Goal: Task Accomplishment & Management: Use online tool/utility

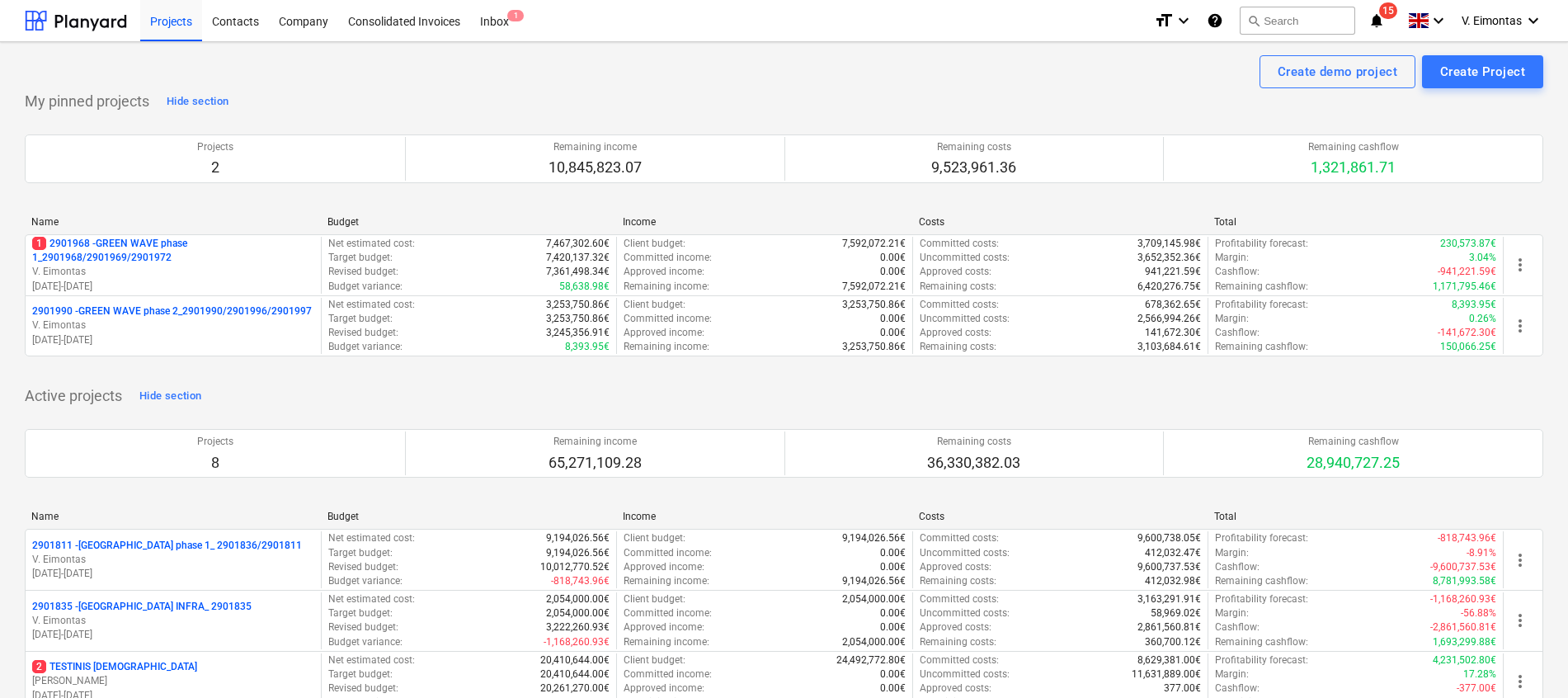
drag, startPoint x: 163, startPoint y: 20, endPoint x: 496, endPoint y: 393, distance: 500.0
click at [163, 20] on div "Projects" at bounding box center [171, 19] width 62 height 42
click at [189, 20] on div "Projects" at bounding box center [171, 19] width 62 height 42
click at [758, 72] on div "Create demo project Create Project" at bounding box center [784, 72] width 1518 height 33
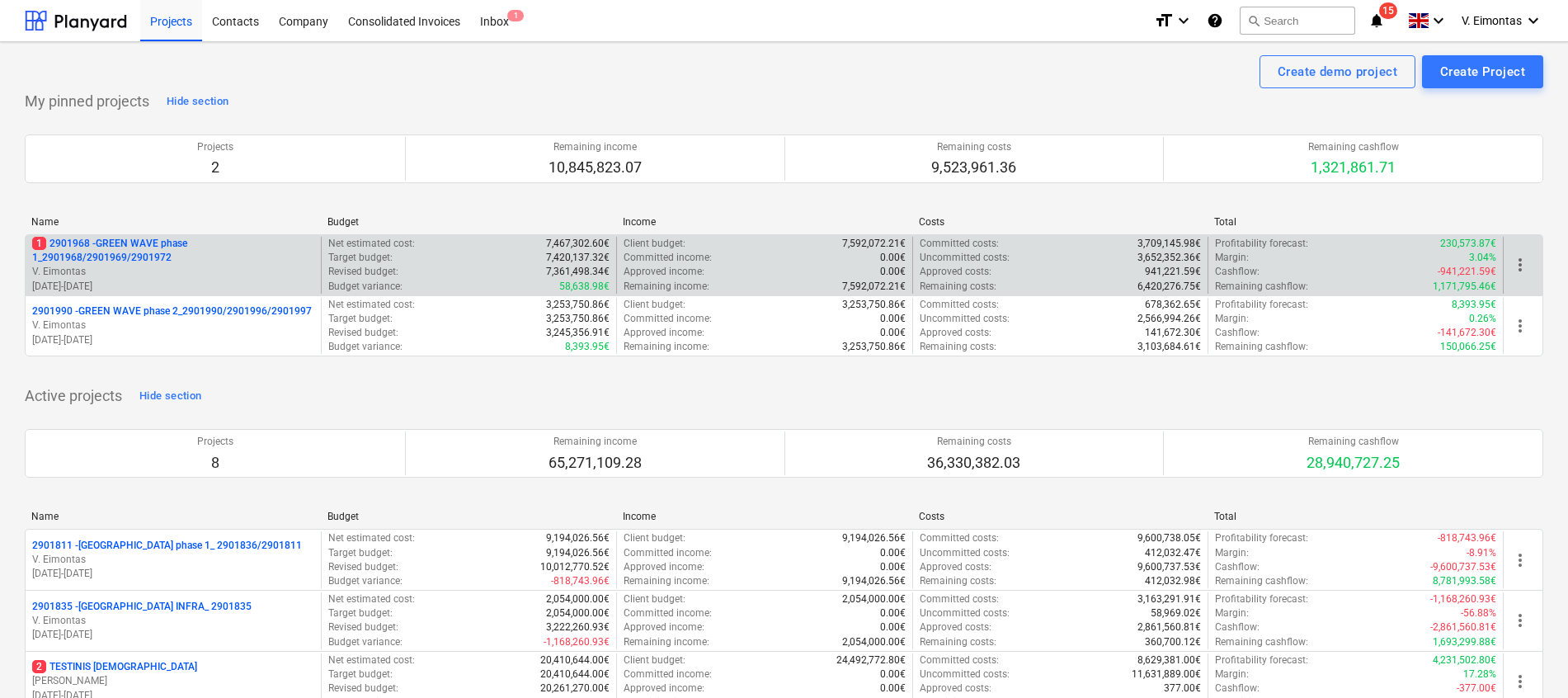
click at [185, 241] on p "1 2901968 - GREEN WAVE phase 1_2901968/2901969/2901972" at bounding box center [174, 251] width 282 height 28
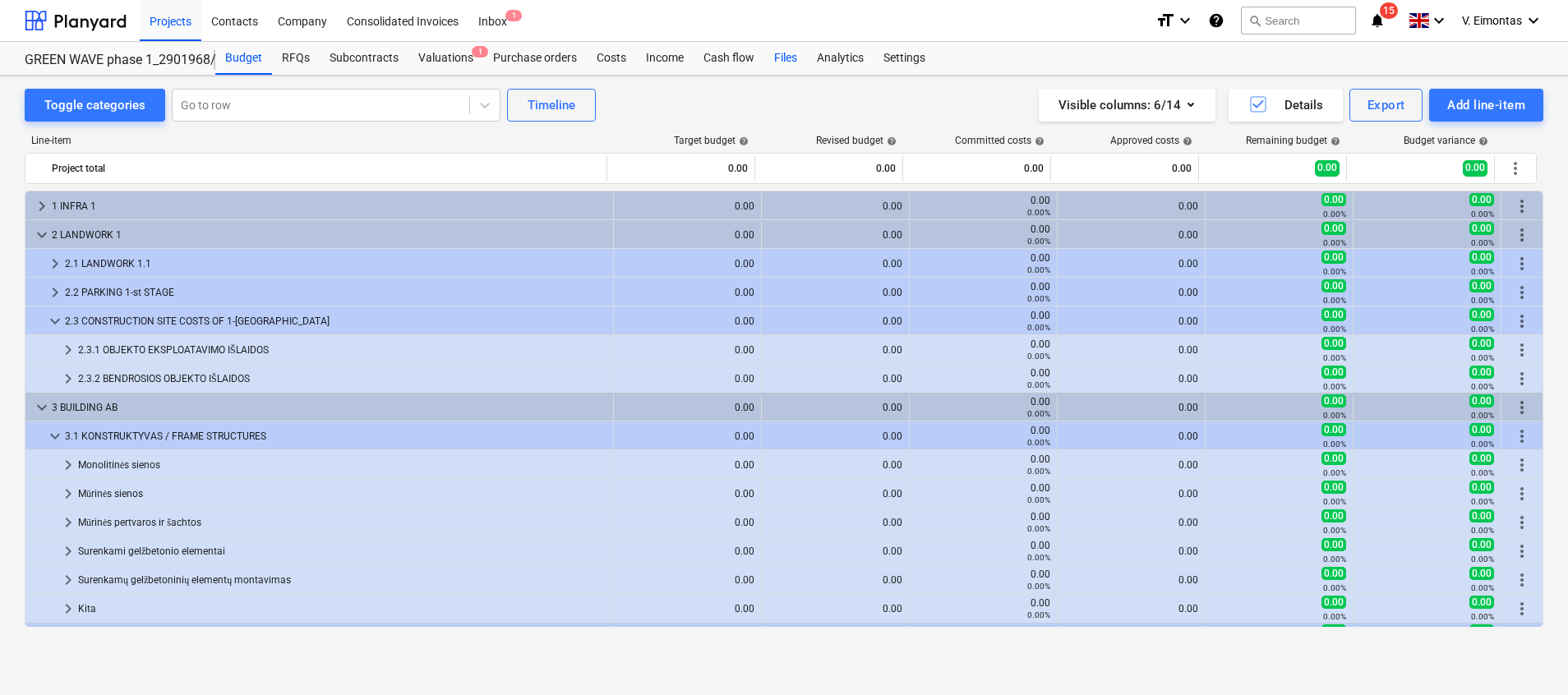
click at [777, 60] on div "Files" at bounding box center [786, 58] width 43 height 33
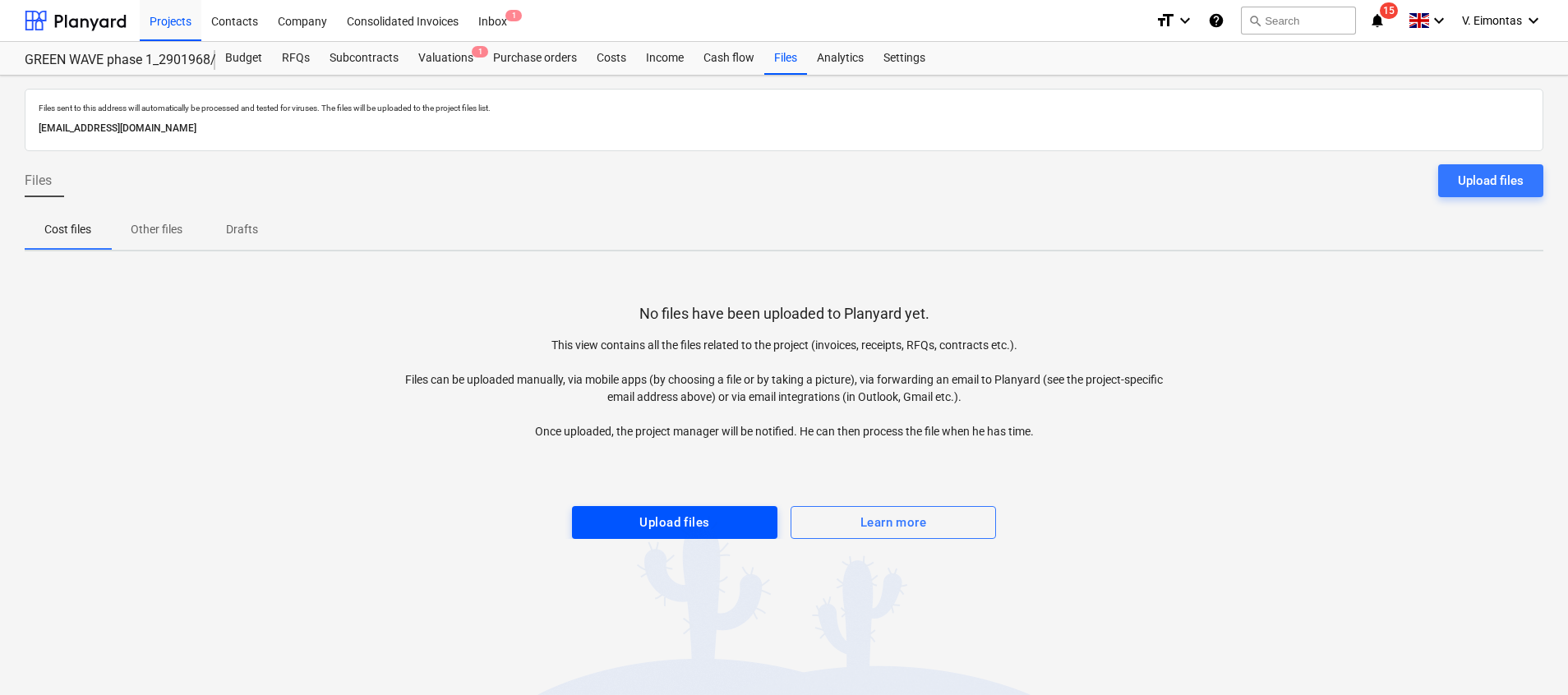
click at [704, 530] on div "Upload files" at bounding box center [674, 522] width 70 height 21
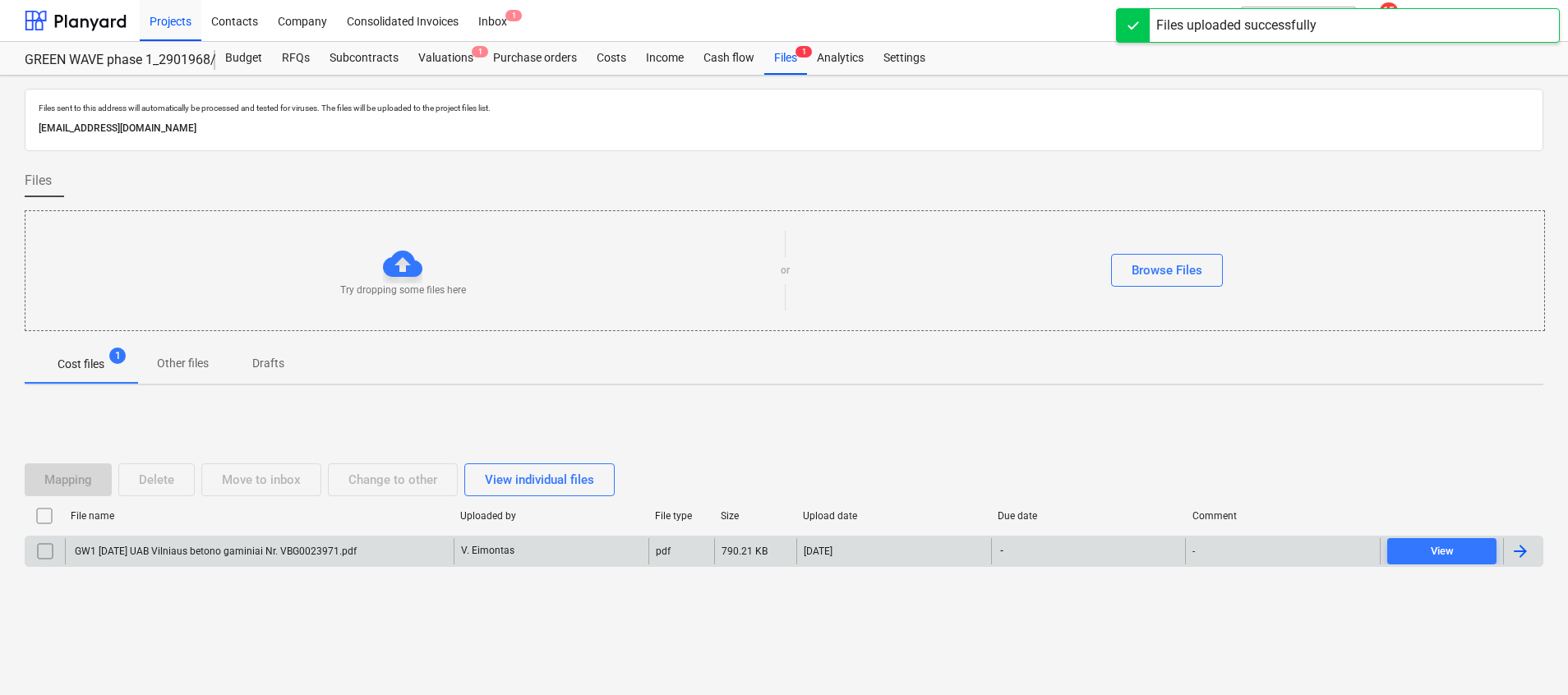
click at [357, 555] on div "GW1 [DATE] UAB Vilniaus betono gaminiai Nr. VBG0023971.pdf" at bounding box center [214, 551] width 285 height 11
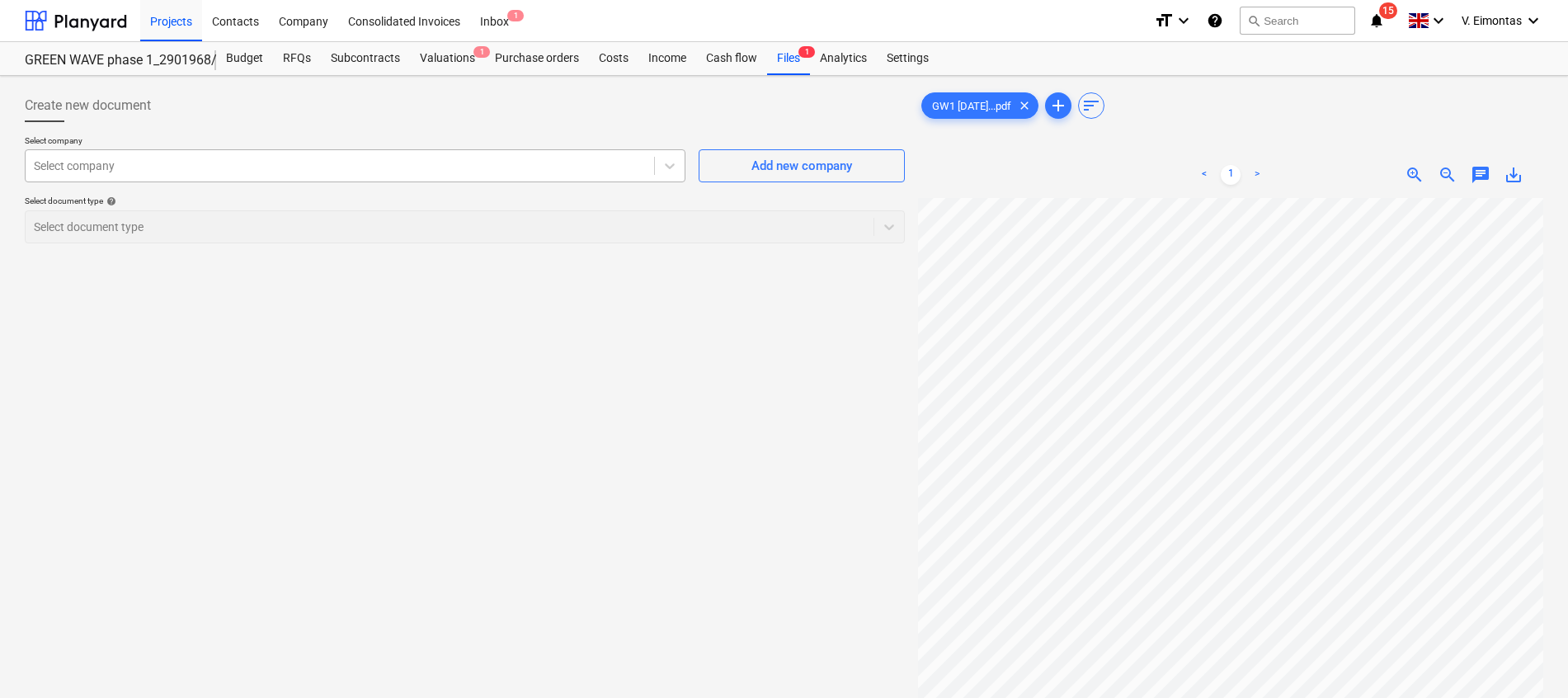
click at [425, 163] on div at bounding box center [340, 166] width 612 height 17
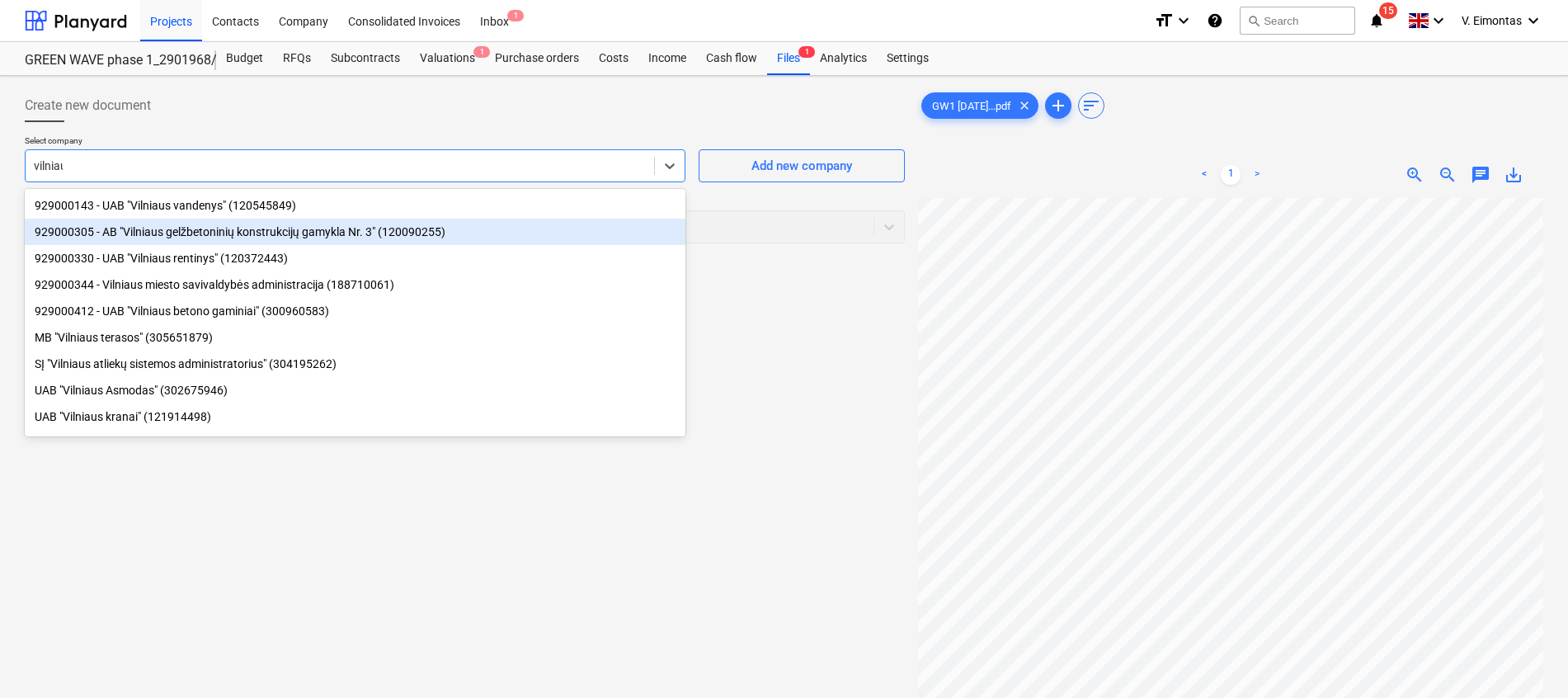
type input "[GEOGRAPHIC_DATA]"
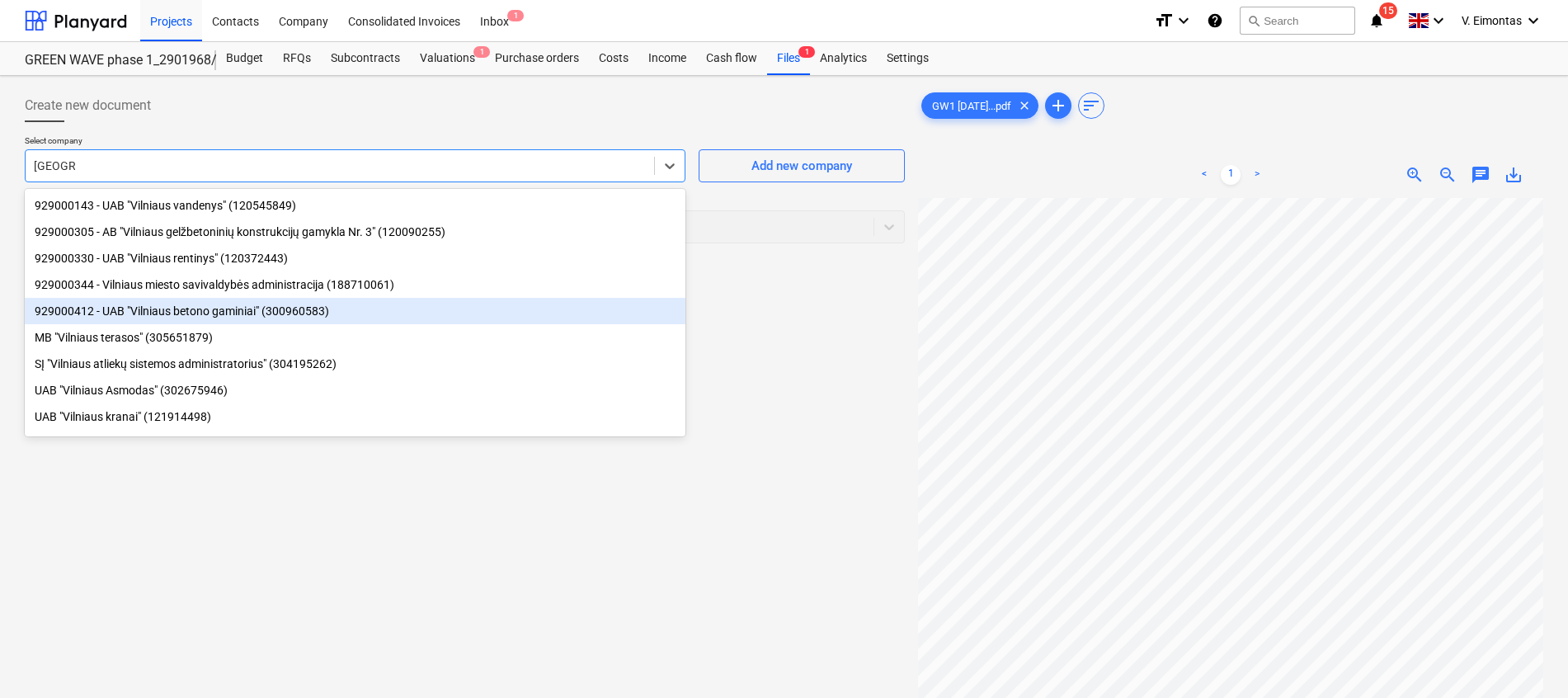
click at [219, 311] on div "929000412 - UAB "Vilniaus betono gaminiai" (300960583)" at bounding box center [355, 311] width 661 height 26
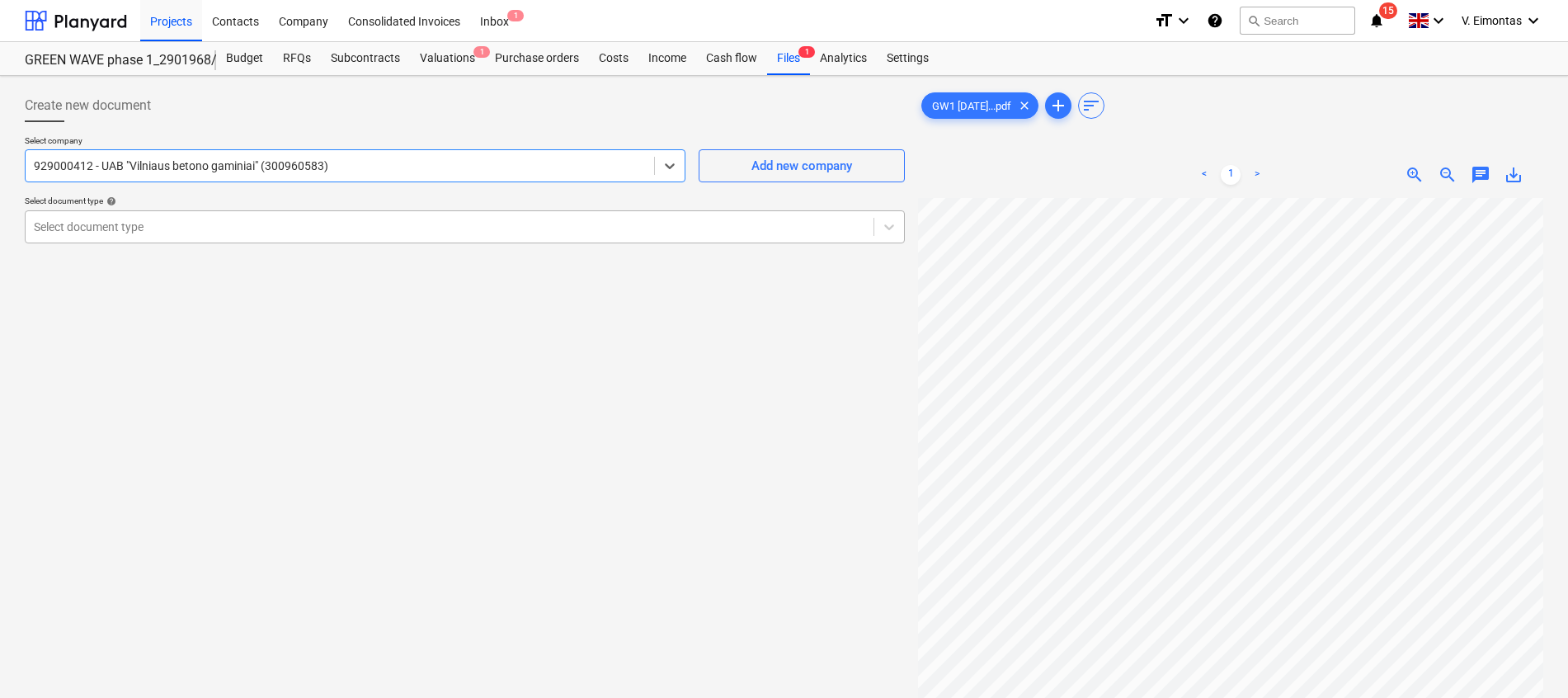
click at [245, 224] on div at bounding box center [449, 227] width 831 height 17
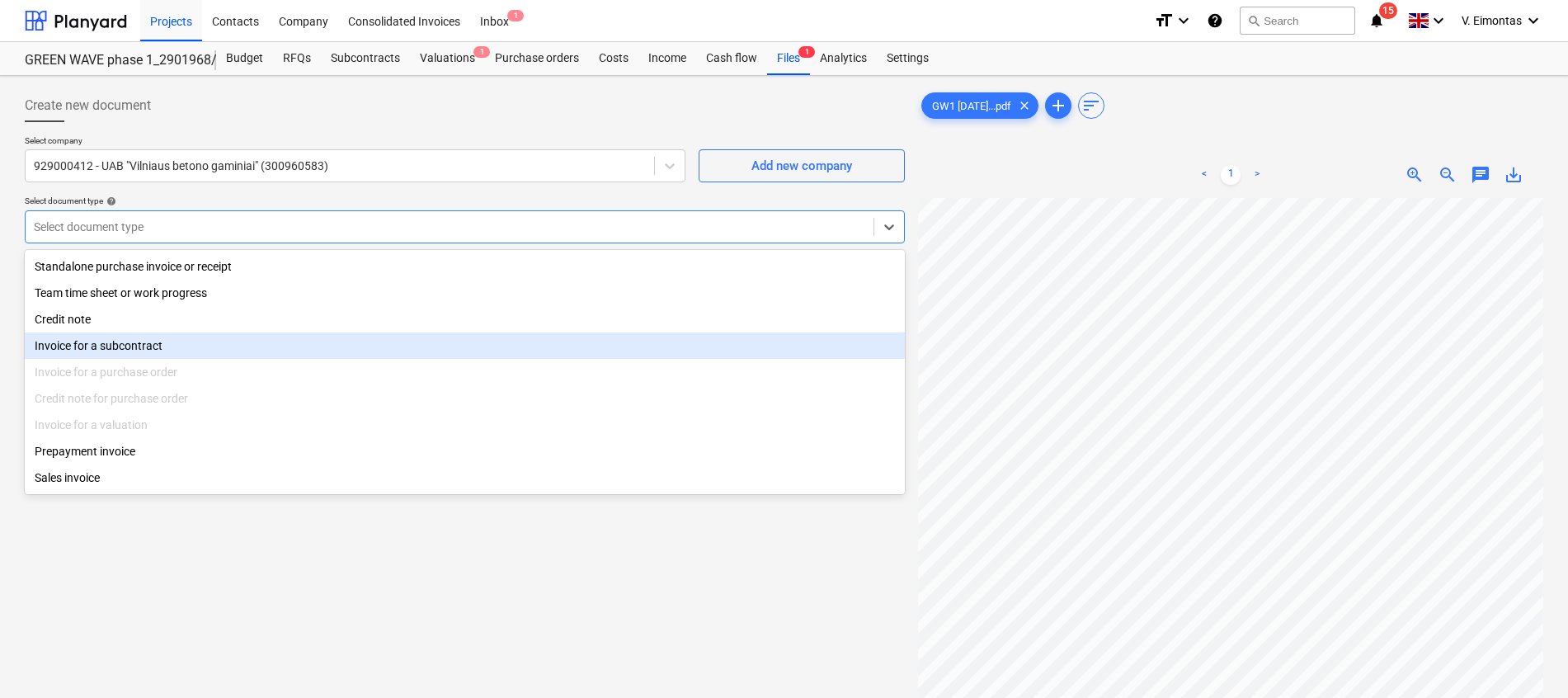
click at [152, 356] on div "Invoice for a subcontract" at bounding box center [465, 345] width 880 height 26
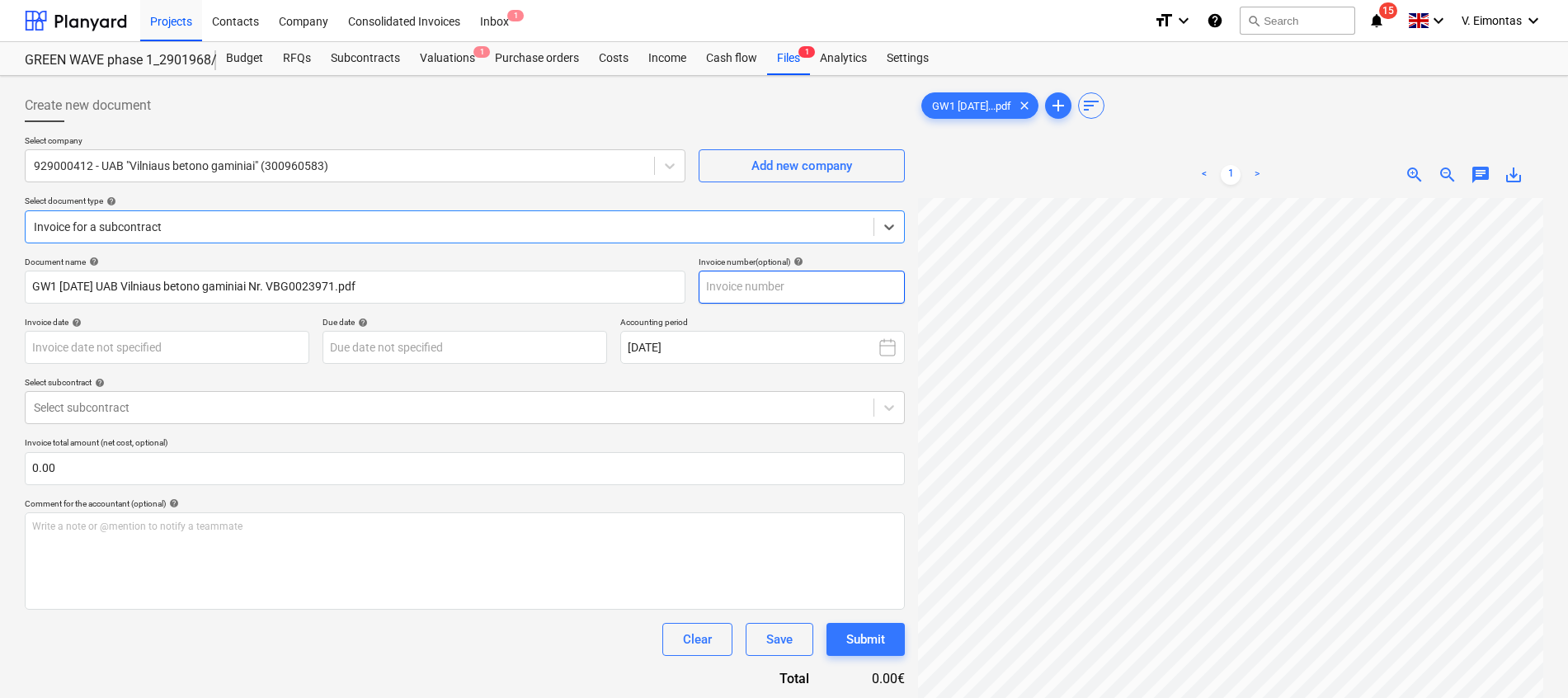
click at [883, 289] on input "text" at bounding box center [802, 288] width 206 height 33
type input "VBG0023971"
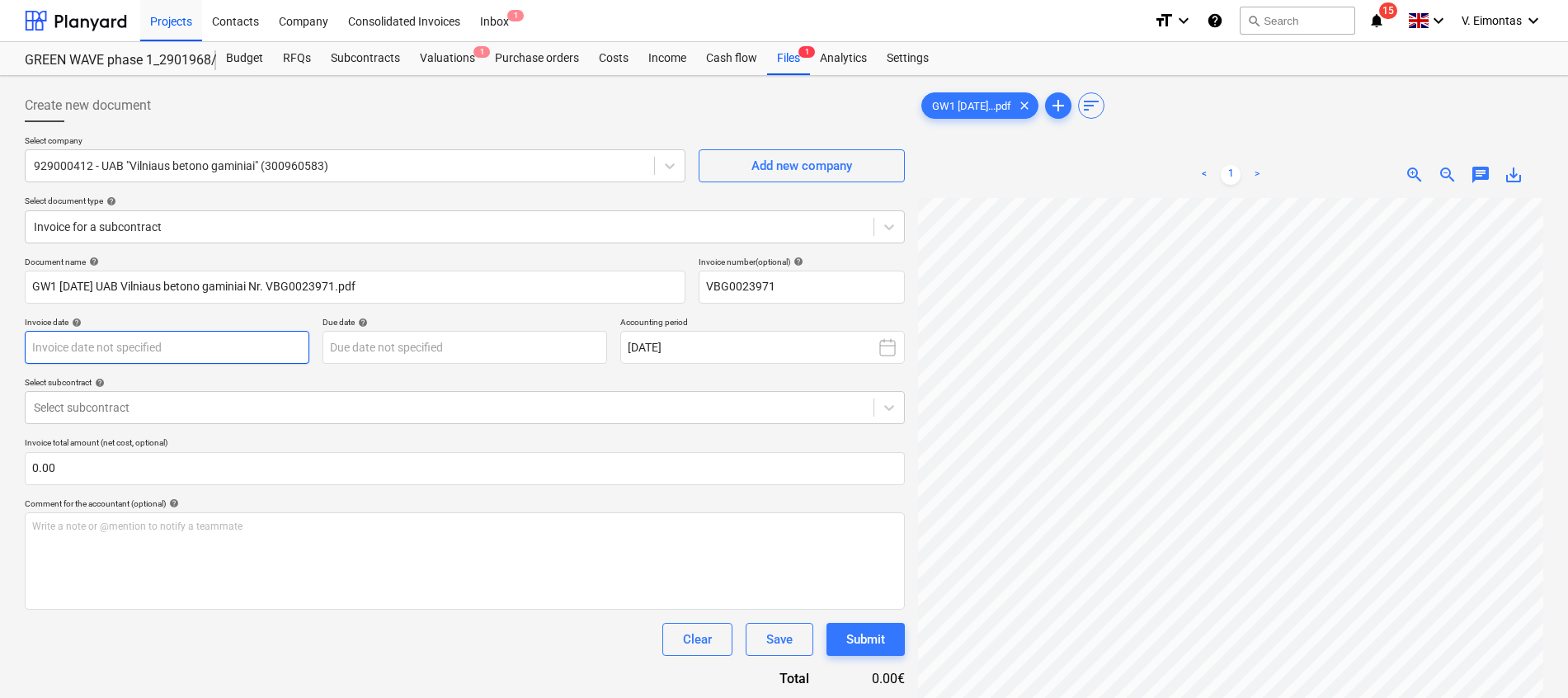
click at [262, 344] on body "Projects Contacts Company Consolidated Invoices Inbox 1 format_size keyboard_ar…" at bounding box center [784, 349] width 1568 height 698
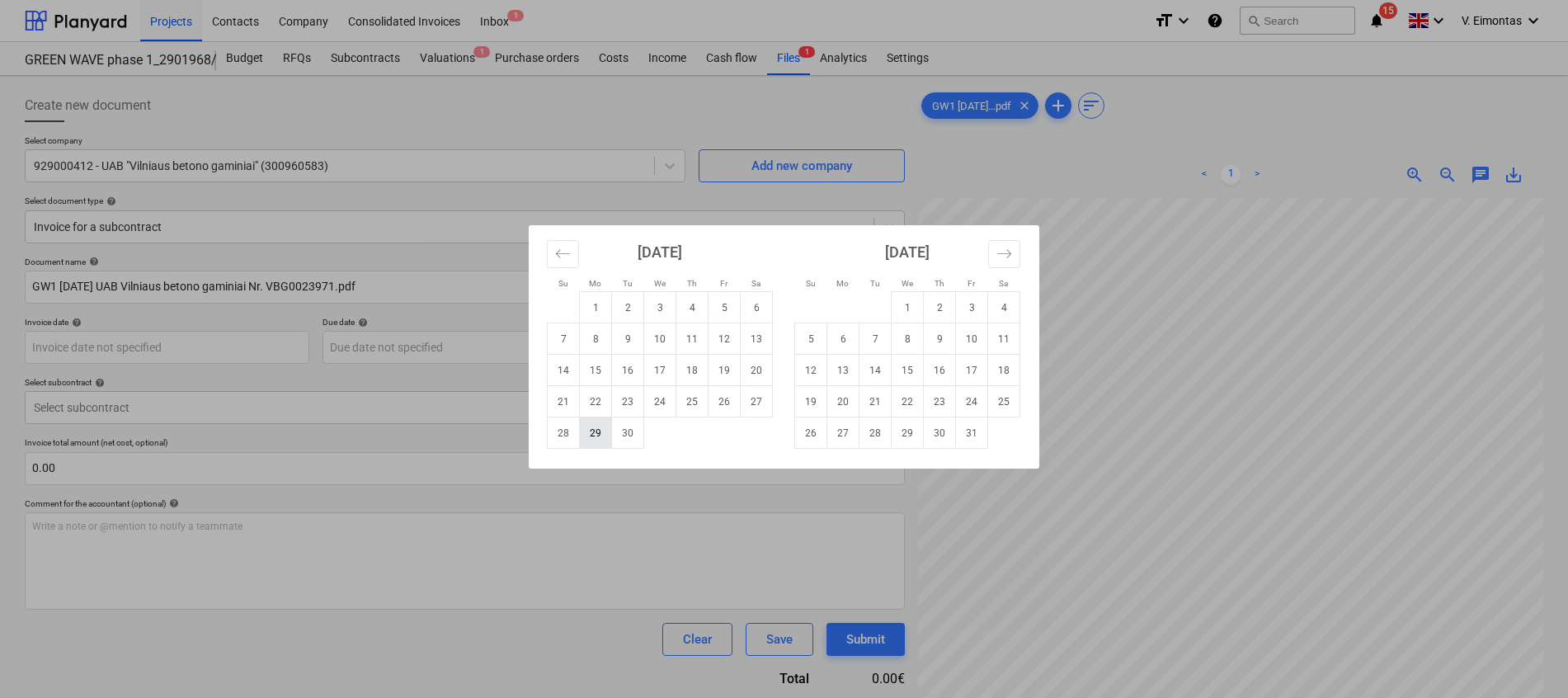
click at [598, 439] on td "29" at bounding box center [596, 433] width 32 height 32
type input "[DATE]"
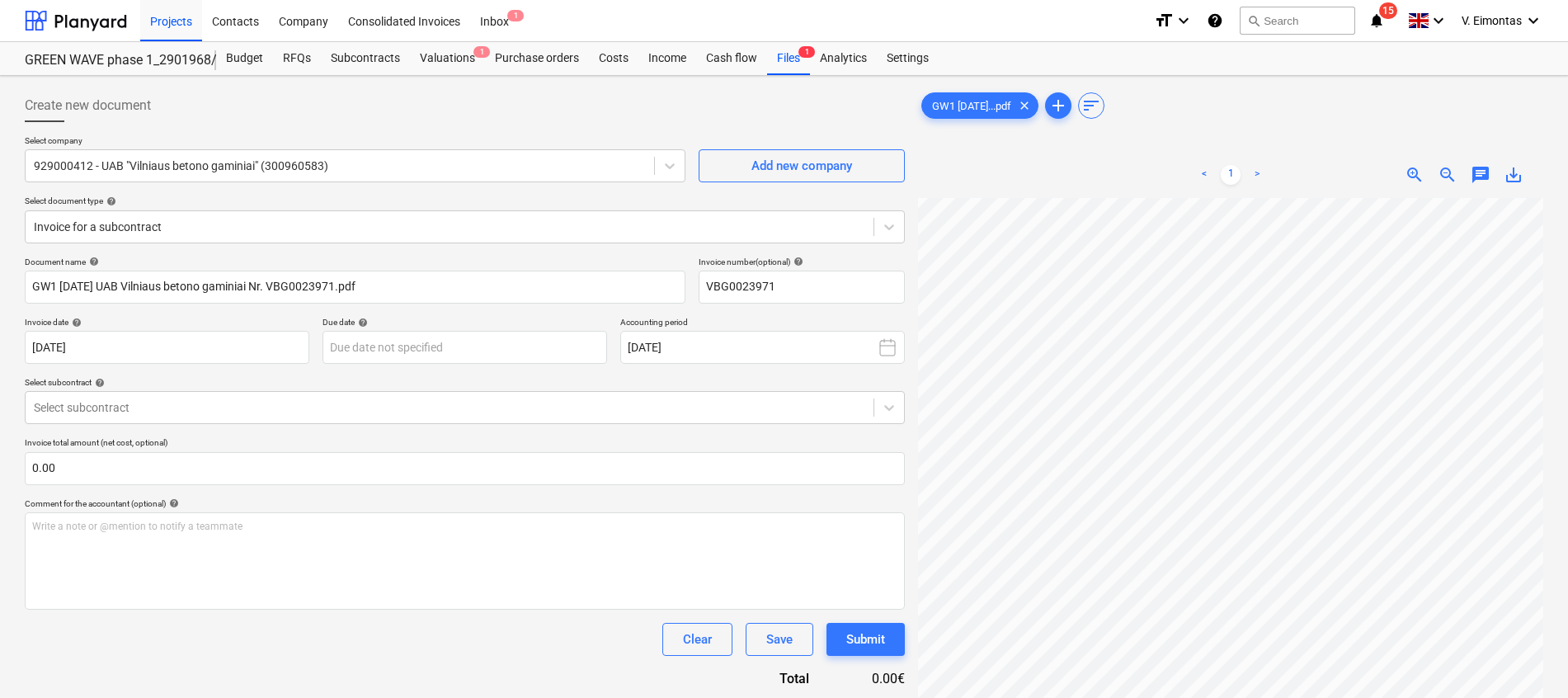
scroll to position [403, 0]
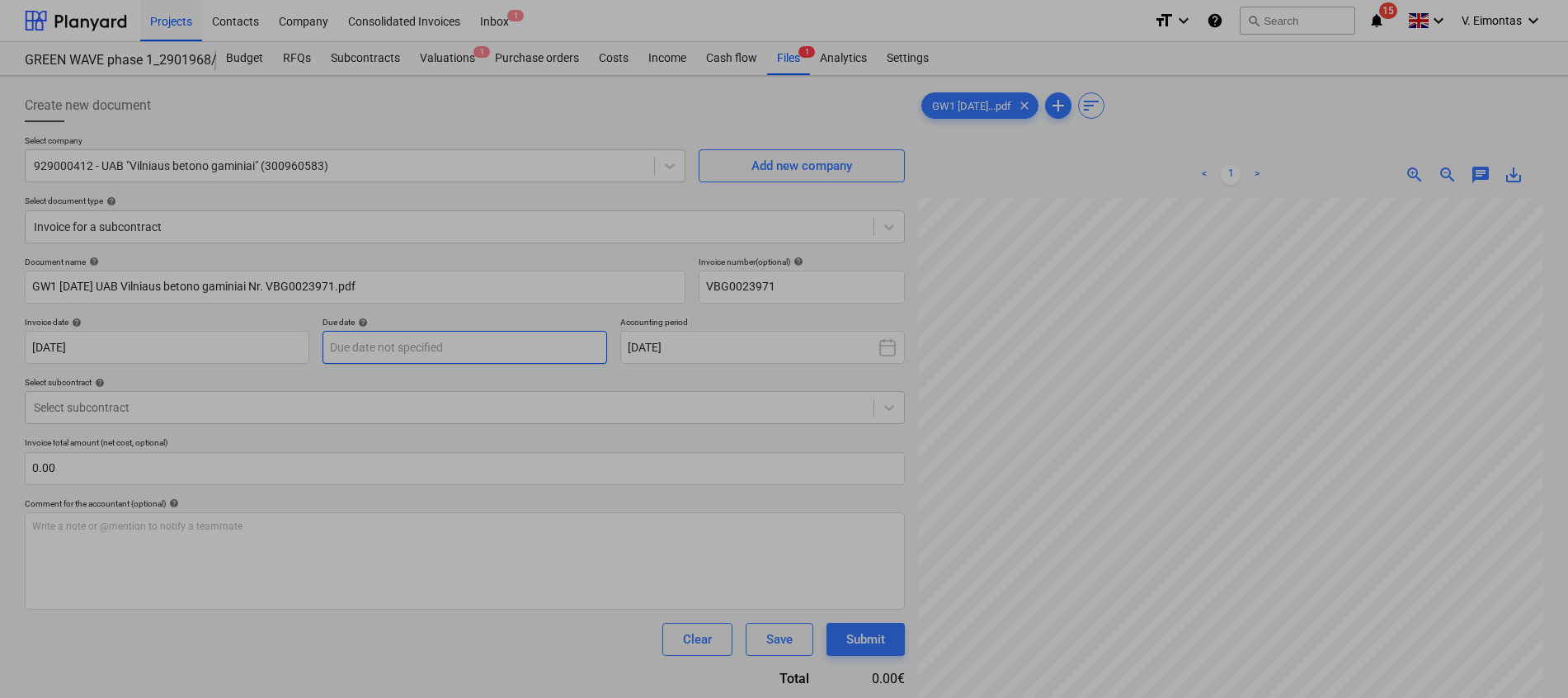
click at [477, 351] on body "Projects Contacts Company Consolidated Invoices Inbox 1 format_size keyboard_ar…" at bounding box center [784, 349] width 1568 height 698
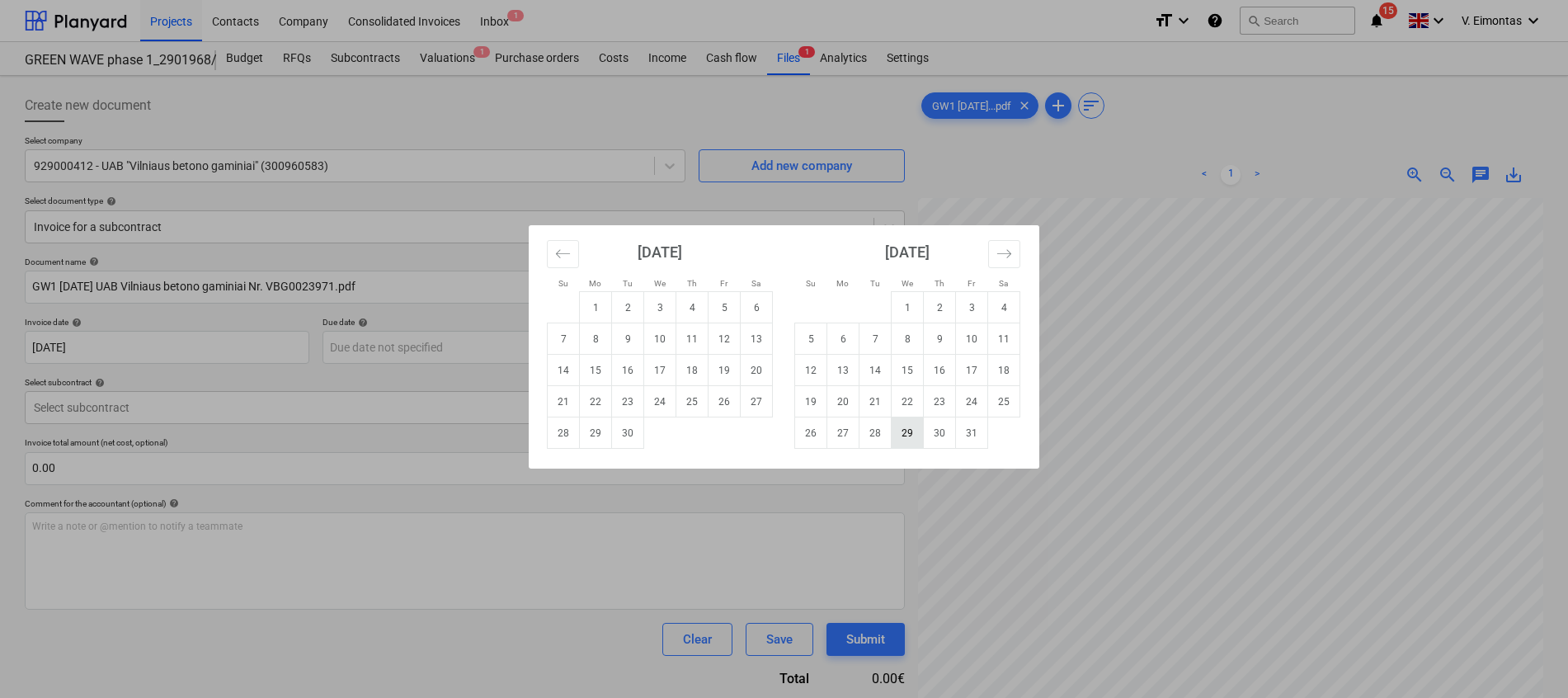
click at [907, 436] on td "29" at bounding box center [907, 433] width 32 height 32
type input "[DATE]"
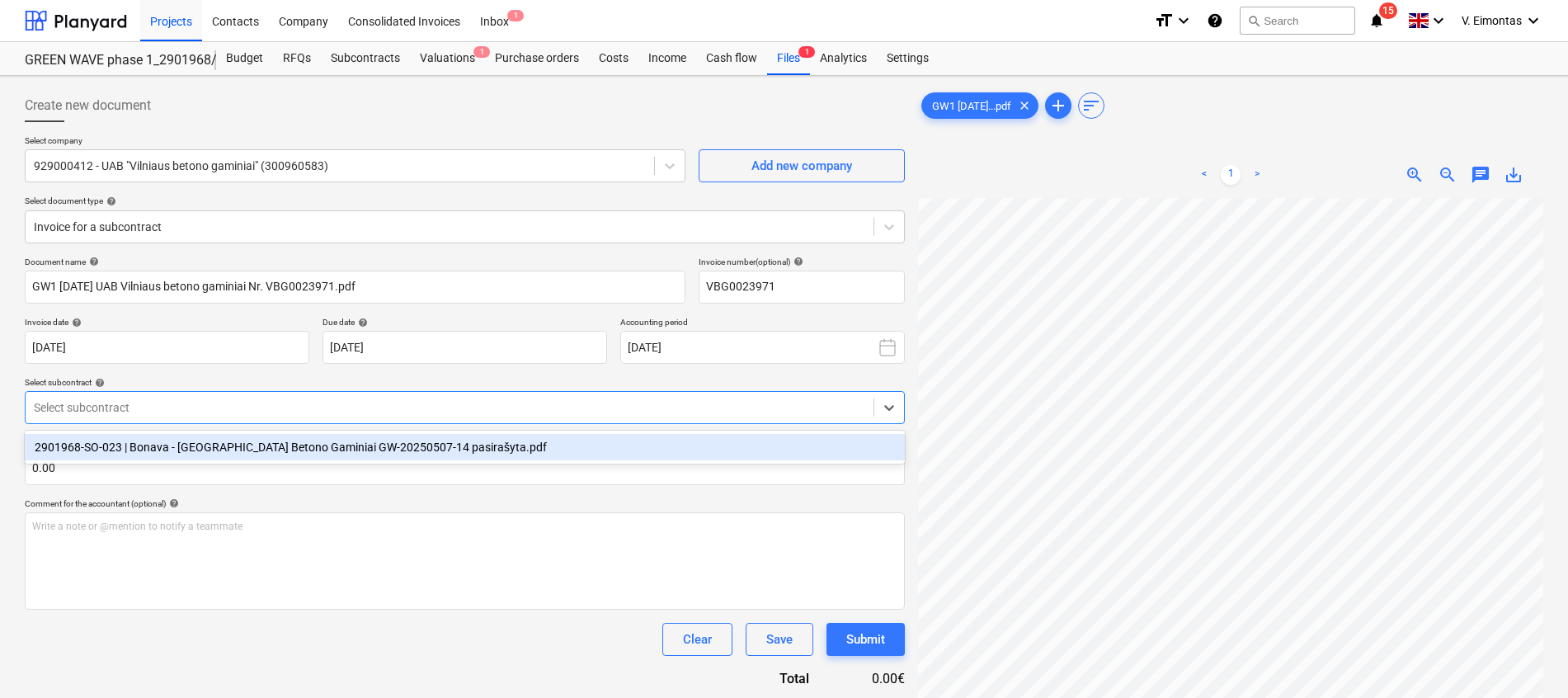
click at [301, 409] on div at bounding box center [449, 407] width 831 height 17
click at [294, 441] on div "2901968-SO-023 | Bonava - [GEOGRAPHIC_DATA] Betono Gaminiai GW-20250507-14 pasi…" at bounding box center [465, 447] width 880 height 26
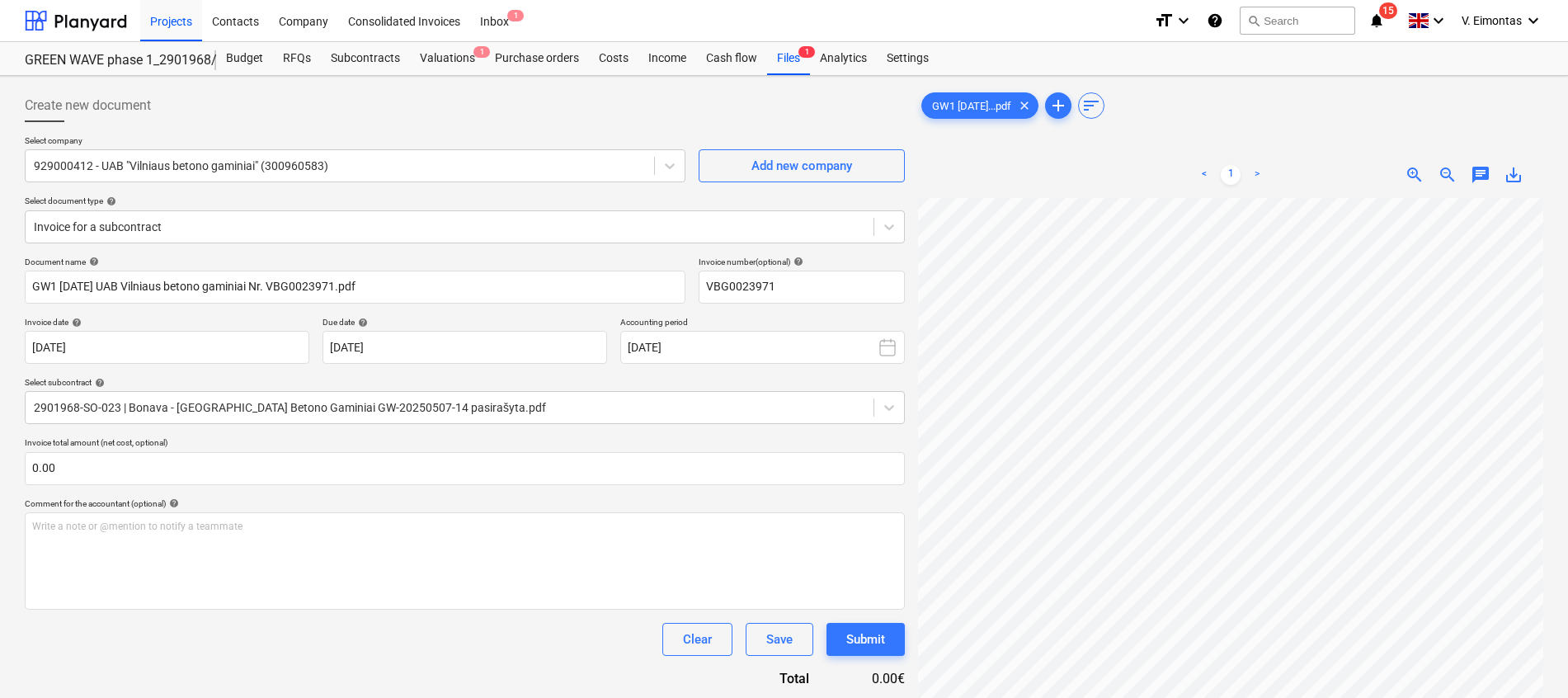
scroll to position [328, 121]
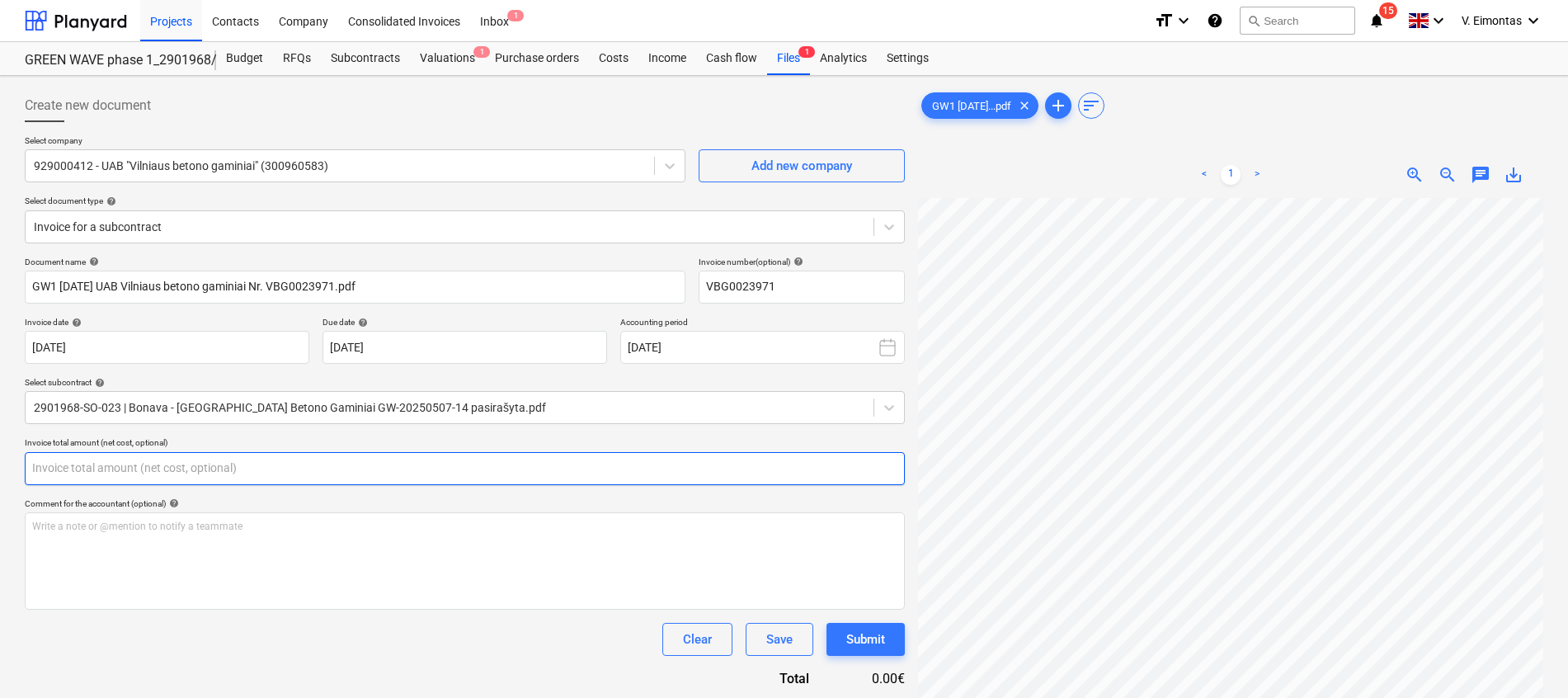
click at [711, 462] on input "text" at bounding box center [465, 469] width 880 height 33
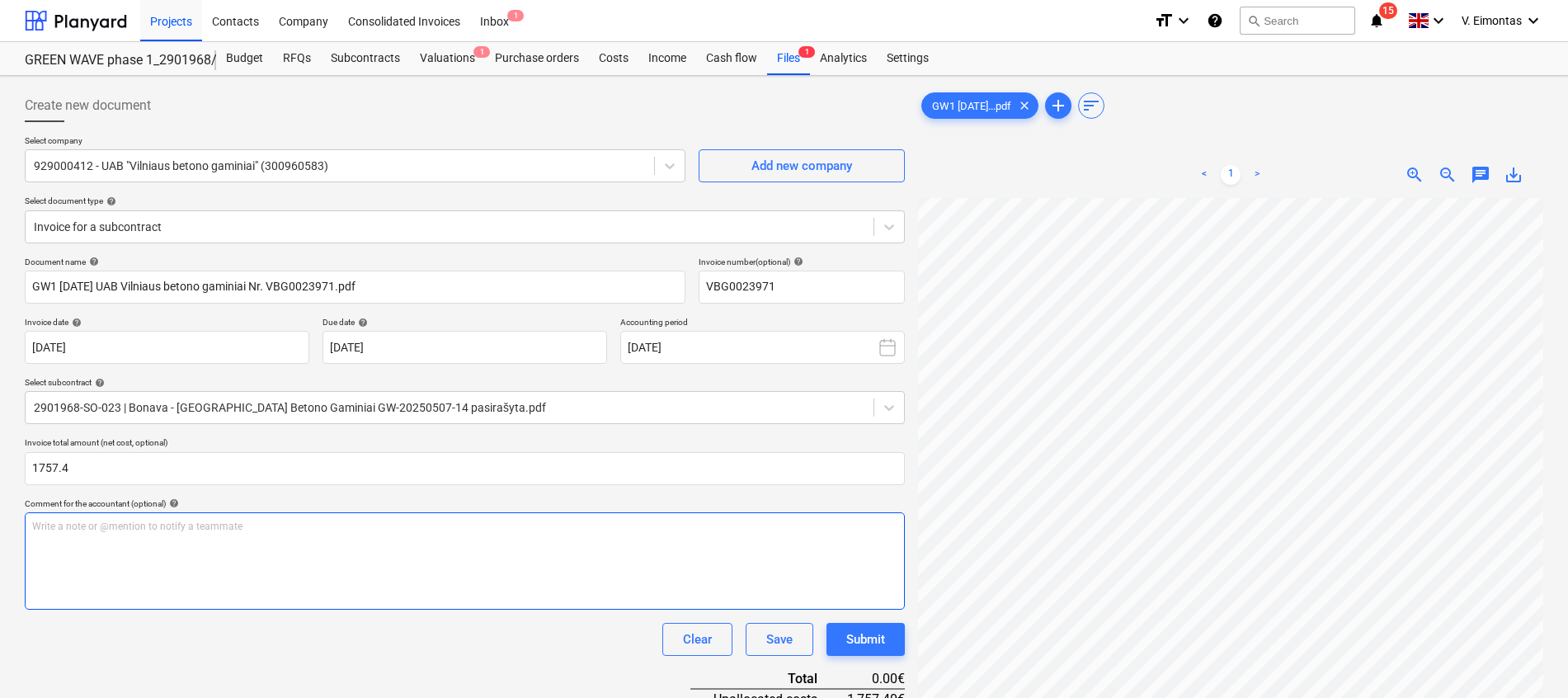
type input "1,757.40"
click at [499, 577] on div "Write a note or @mention to notify a teammate [PERSON_NAME]" at bounding box center [465, 561] width 880 height 97
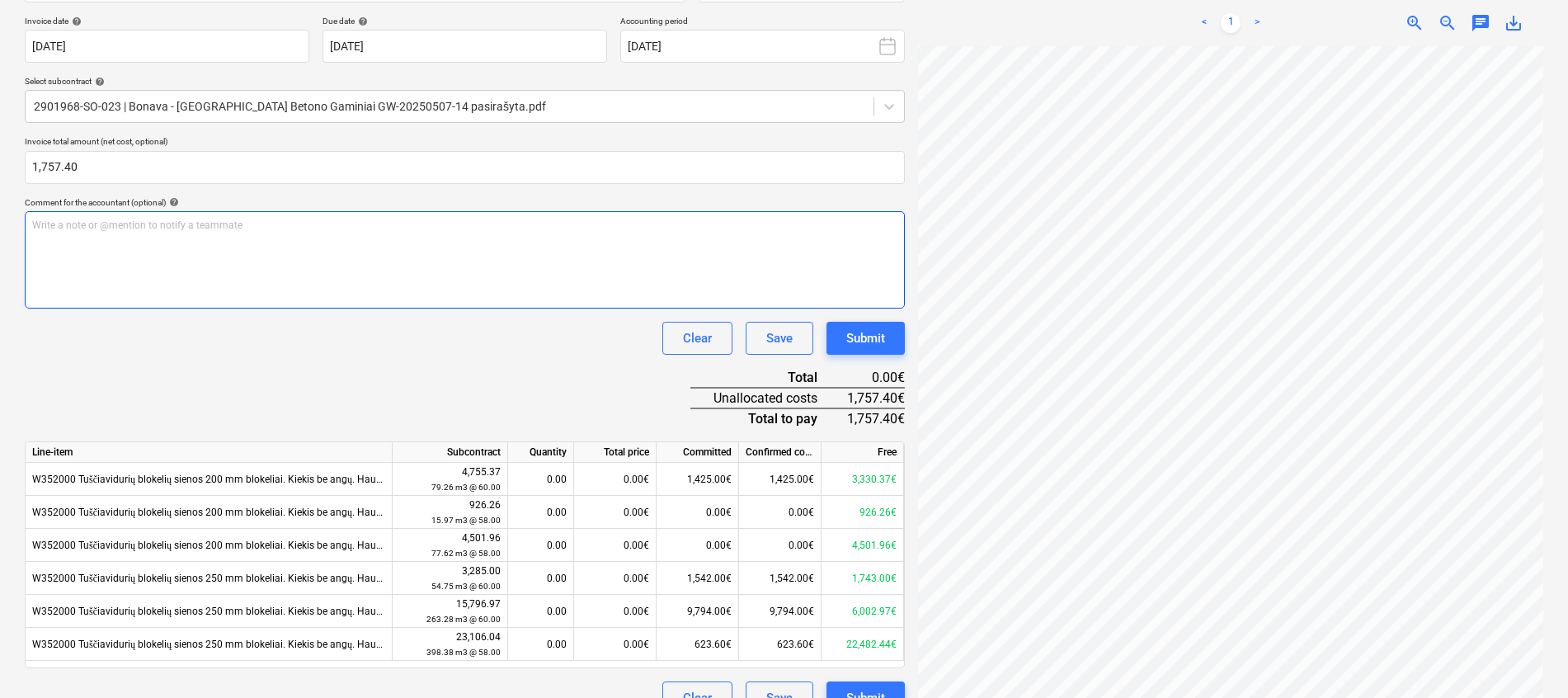
scroll to position [330, 0]
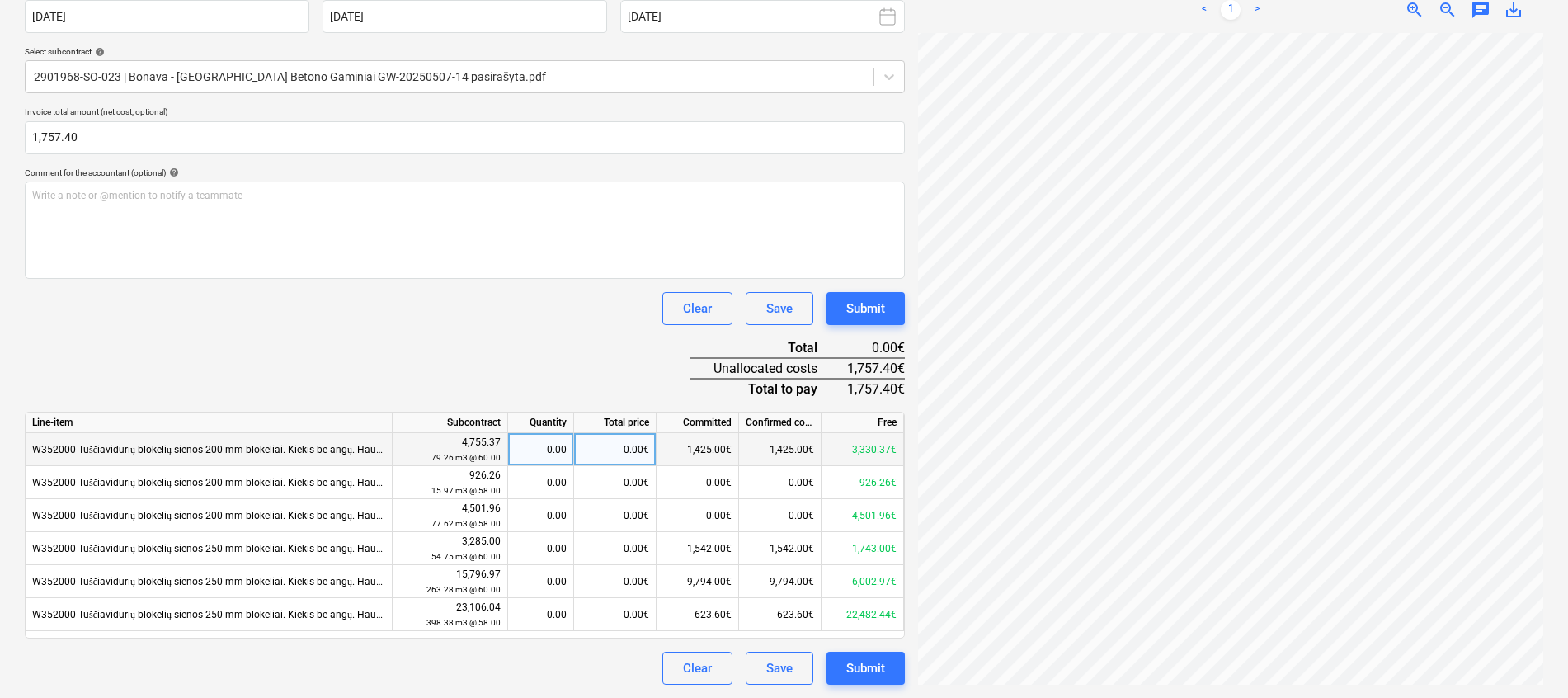
click at [633, 446] on div "0.00€" at bounding box center [615, 450] width 83 height 33
type input "750"
click at [579, 372] on div "Document name help GW1 [DATE] UAB Vilniaus betono gaminiai Nr. VBG0023971.pdf I…" at bounding box center [465, 305] width 880 height 759
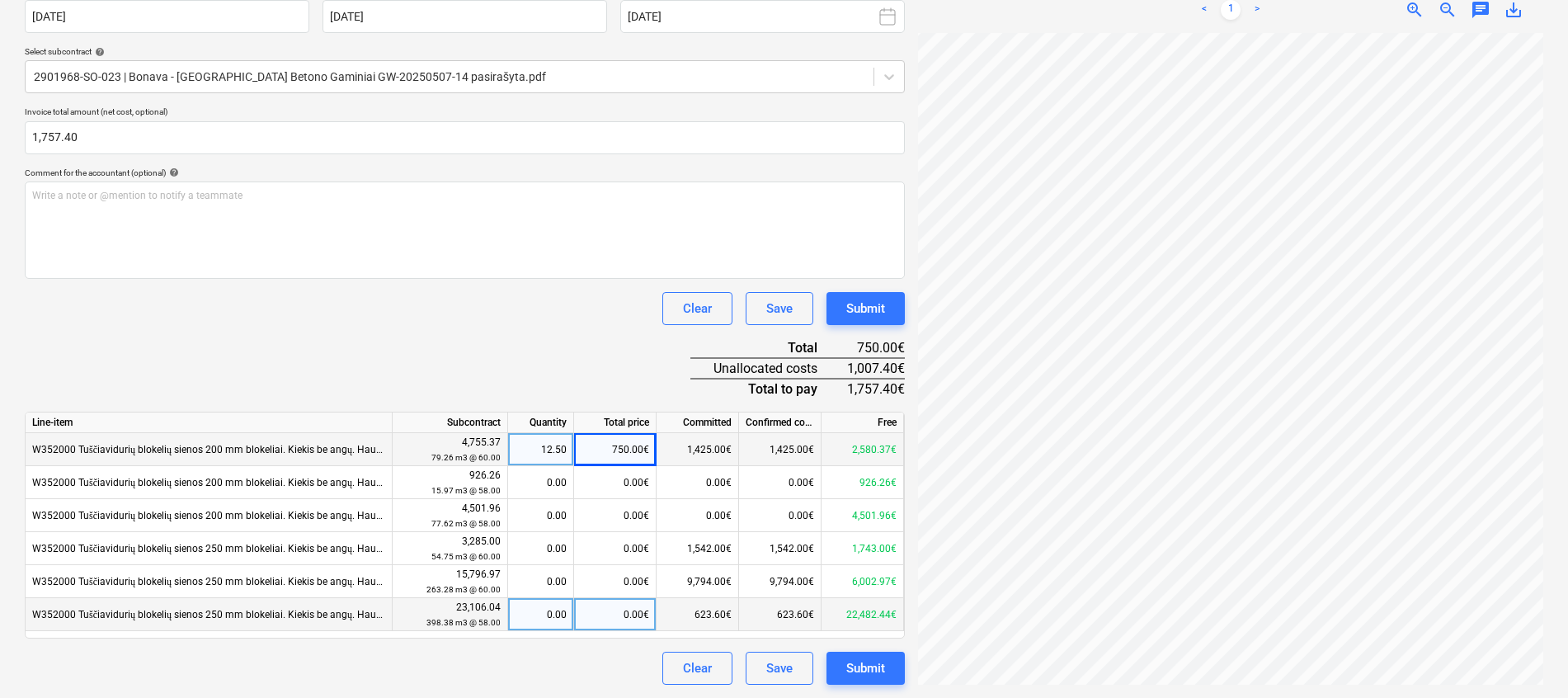
click at [608, 608] on div "0.00€" at bounding box center [615, 614] width 83 height 33
type input "314.4"
click at [565, 352] on div "Document name help GW1 [DATE] UAB Vilniaus betono gaminiai Nr. VBG0023971.pdf I…" at bounding box center [465, 305] width 880 height 759
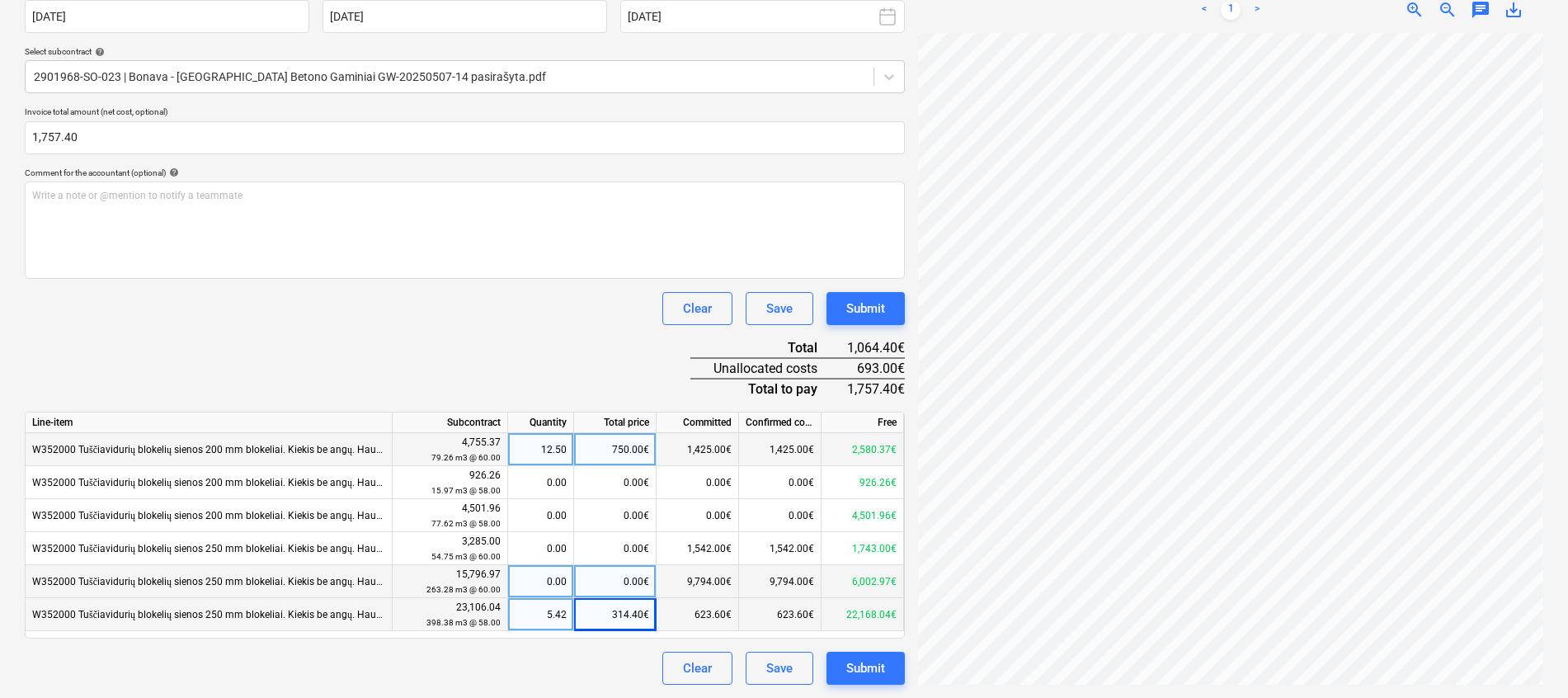
click at [619, 578] on div "0.00€" at bounding box center [615, 582] width 83 height 33
type input "525"
click at [549, 362] on div "Document name help GW1 [DATE] UAB Vilniaus betono gaminiai Nr. VBG0023971.pdf I…" at bounding box center [465, 305] width 880 height 759
click at [637, 614] on div "314.40€" at bounding box center [615, 614] width 83 height 33
click at [609, 619] on input "314.4" at bounding box center [615, 614] width 82 height 32
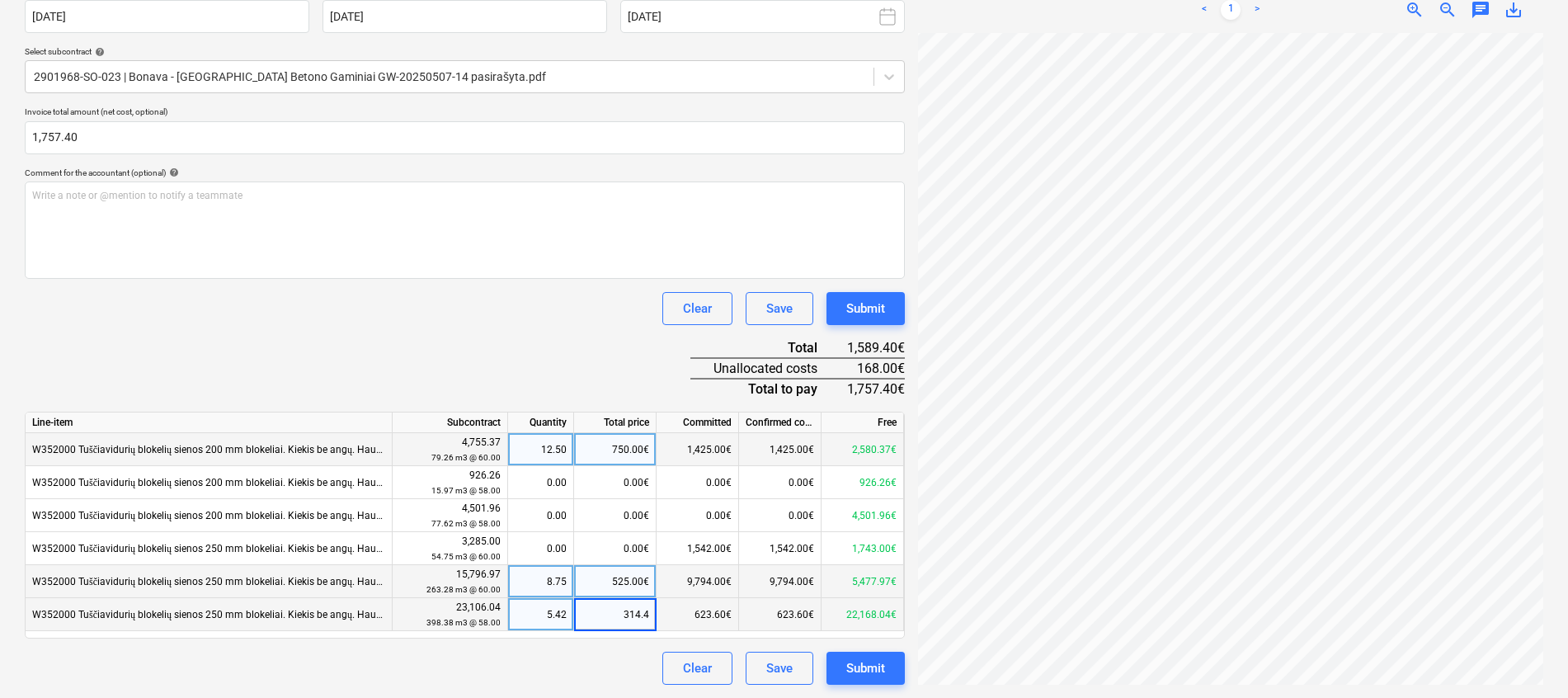
drag, startPoint x: 601, startPoint y: 615, endPoint x: 894, endPoint y: 620, distance: 293.0
click at [0, 0] on div "W352000 Tuščiavidurių blokelių sienos 250 mm blokeliai. Kiekis be angų. Haus S2…" at bounding box center [0, 0] width 0 height 0
click at [588, 367] on div "Document name help GW1 [DATE] UAB Vilniaus betono gaminiai Nr. VBG0023971.pdf I…" at bounding box center [465, 305] width 880 height 759
click at [612, 621] on div "0.00€" at bounding box center [615, 614] width 83 height 33
type input "482.4"
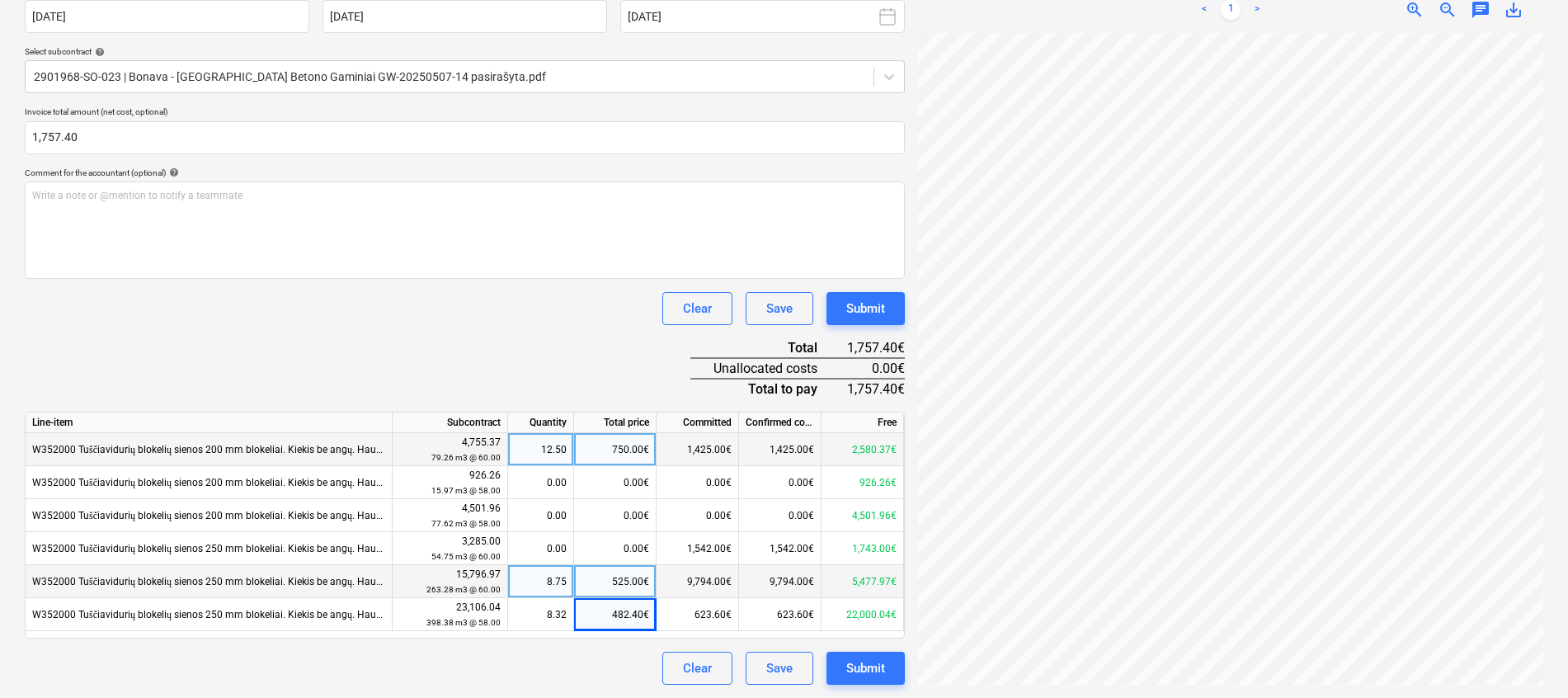
click at [579, 386] on div "Document name help GW1 [DATE] UAB Vilniaus betono gaminiai Nr. VBG0023971.pdf I…" at bounding box center [465, 305] width 880 height 759
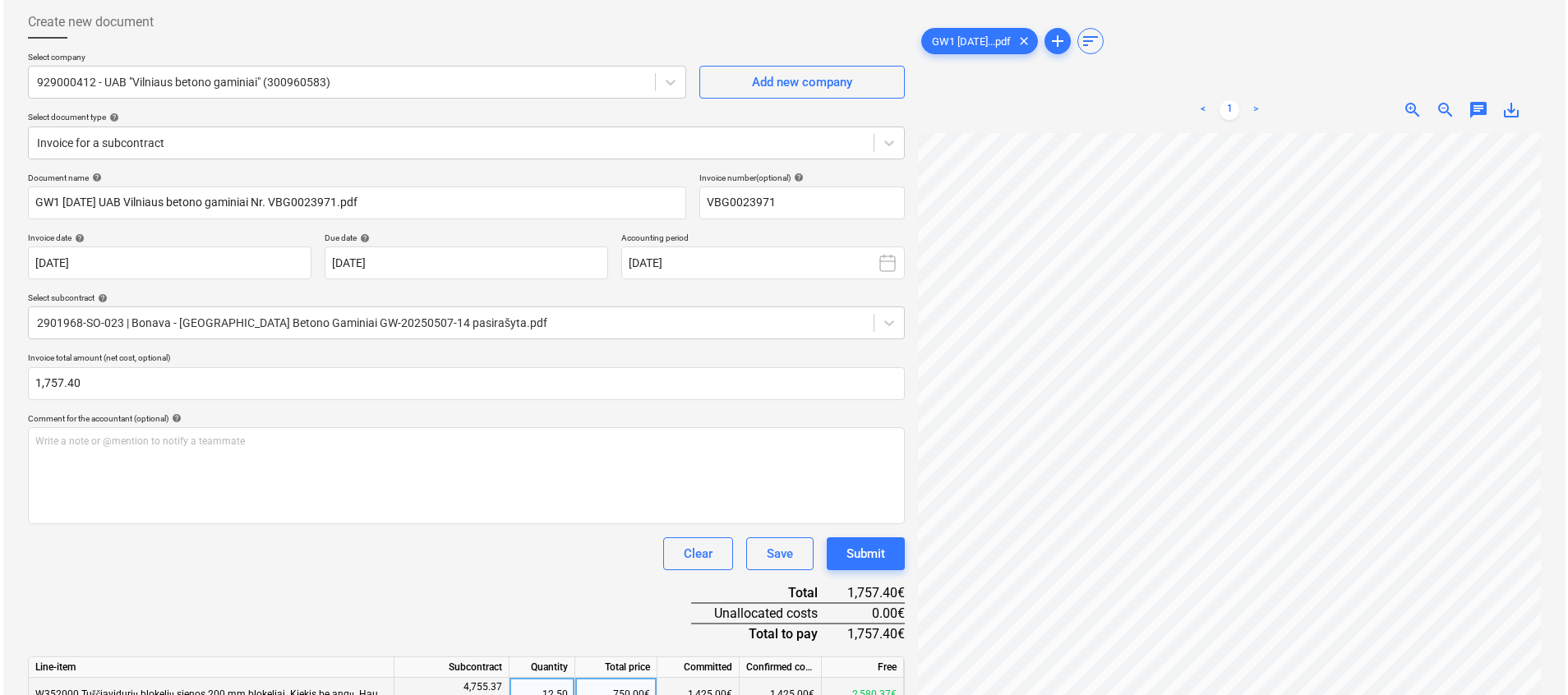
scroll to position [0, 63]
click at [868, 551] on div "Submit" at bounding box center [863, 554] width 39 height 21
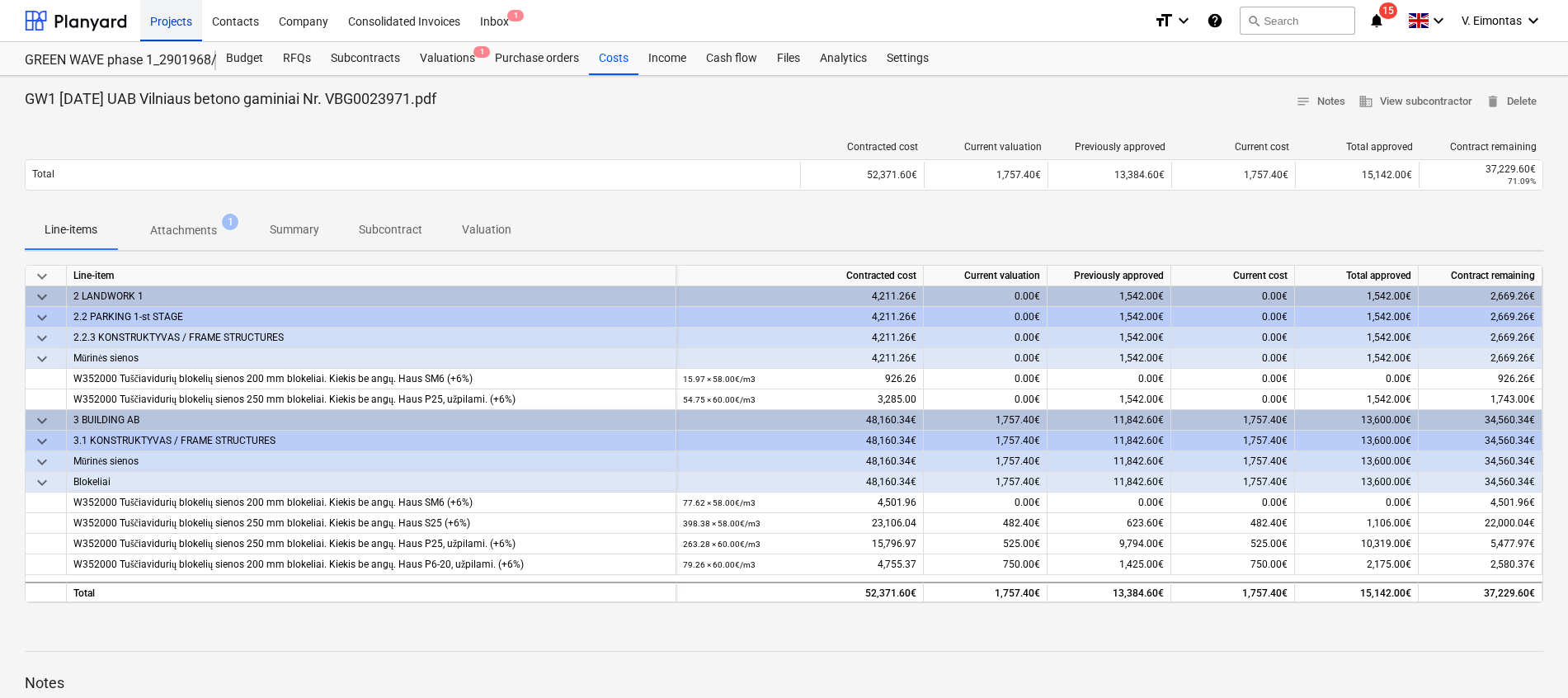
click at [177, 18] on div "Projects" at bounding box center [171, 19] width 62 height 42
